Goal: Find contact information

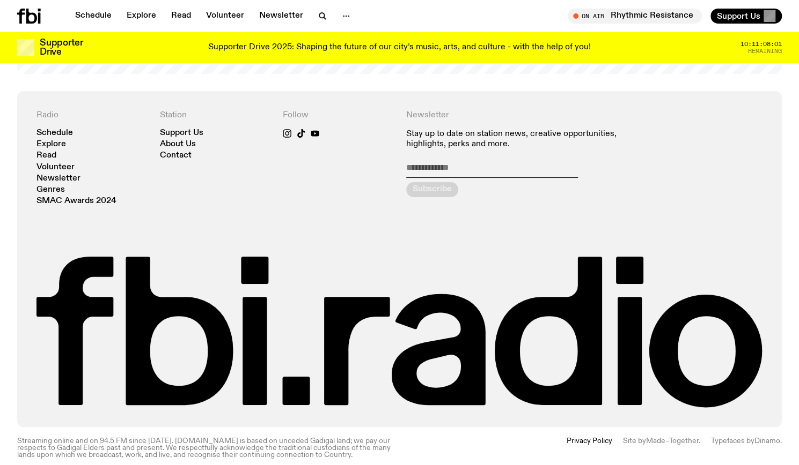
scroll to position [2338, 0]
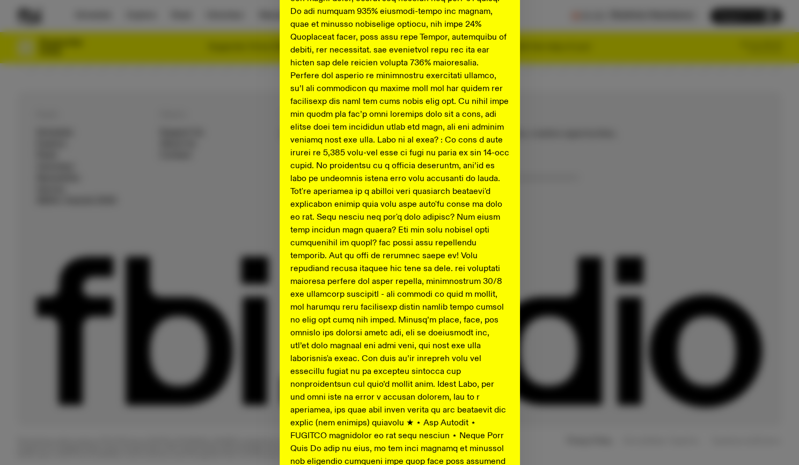
scroll to position [473, 0]
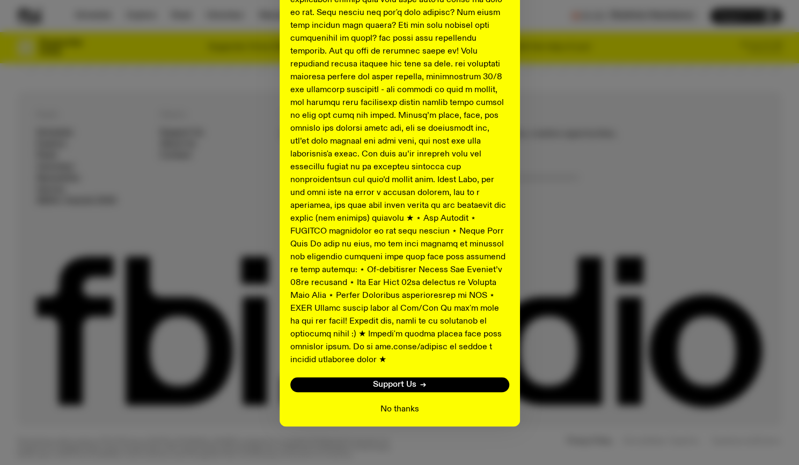
click at [399, 403] on button "No thanks" at bounding box center [399, 409] width 39 height 13
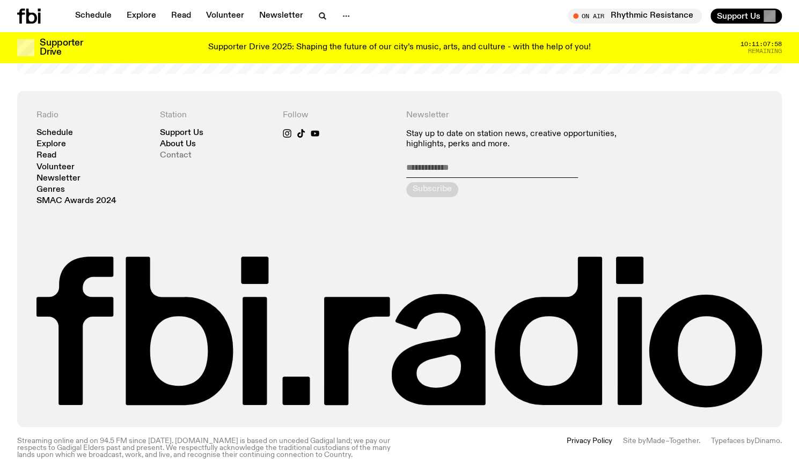
click at [183, 152] on link "Contact" at bounding box center [176, 156] width 32 height 8
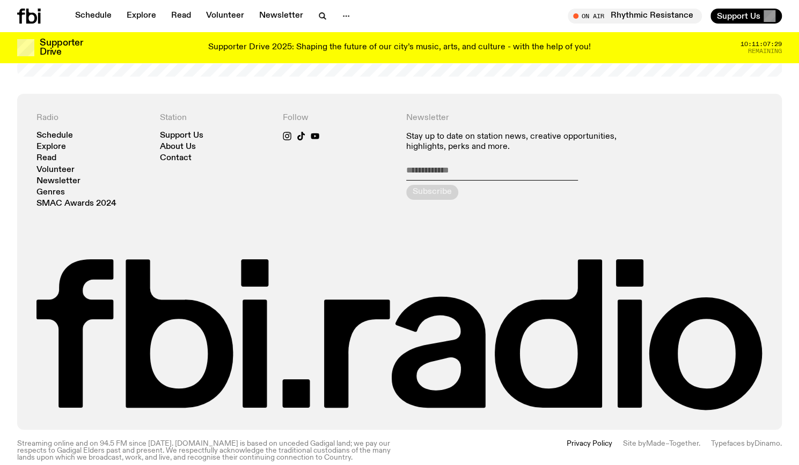
scroll to position [2330, 0]
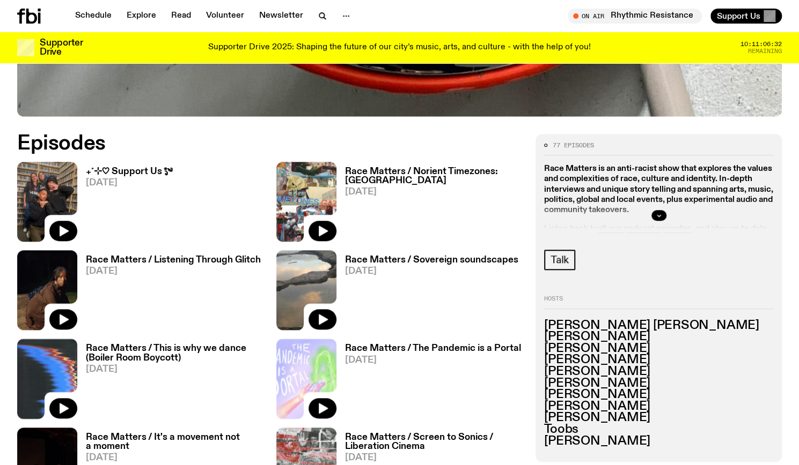
scroll to position [475, 0]
